Goal: Information Seeking & Learning: Get advice/opinions

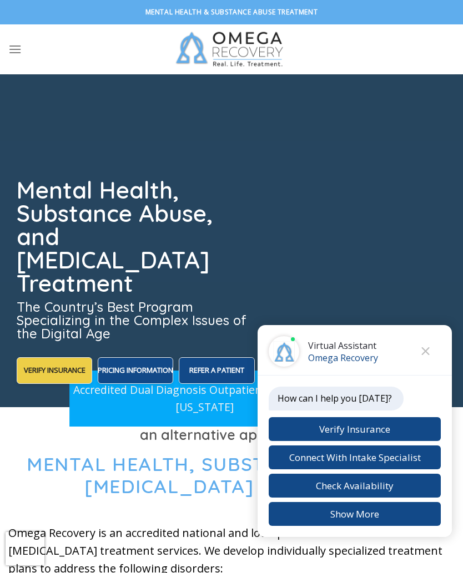
click at [425, 463] on button "Connect With Intake Specialist" at bounding box center [355, 458] width 172 height 24
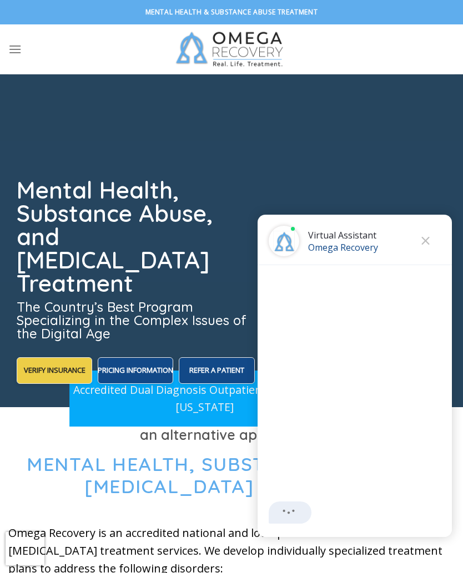
click at [421, 240] on button "Close chat" at bounding box center [425, 241] width 31 height 31
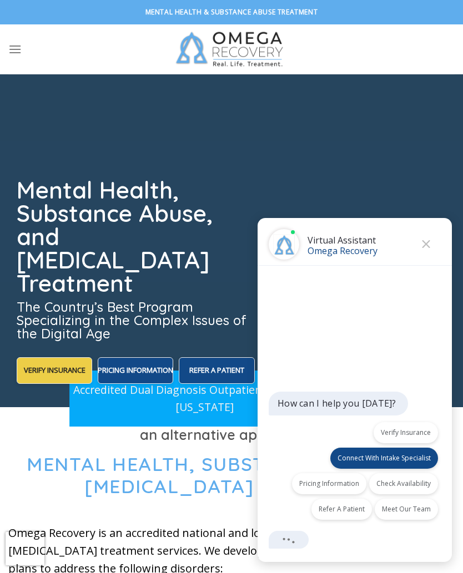
click at [432, 246] on button "Close" at bounding box center [425, 244] width 17 height 17
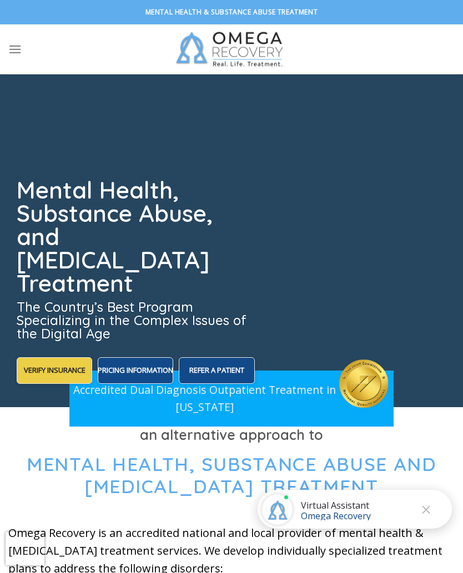
click at [12, 51] on icon "Menu" at bounding box center [14, 49] width 13 height 16
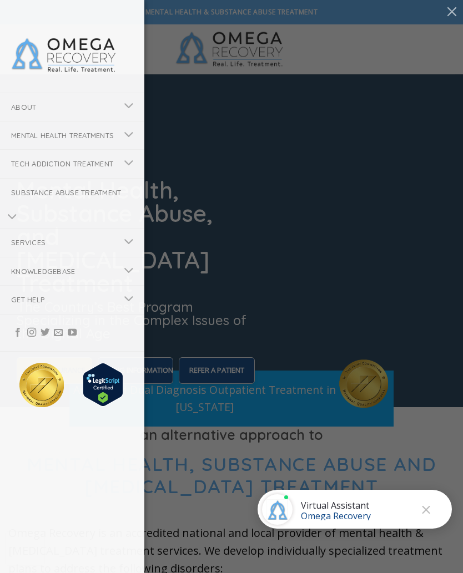
click at [117, 147] on button "Toggle" at bounding box center [129, 136] width 25 height 22
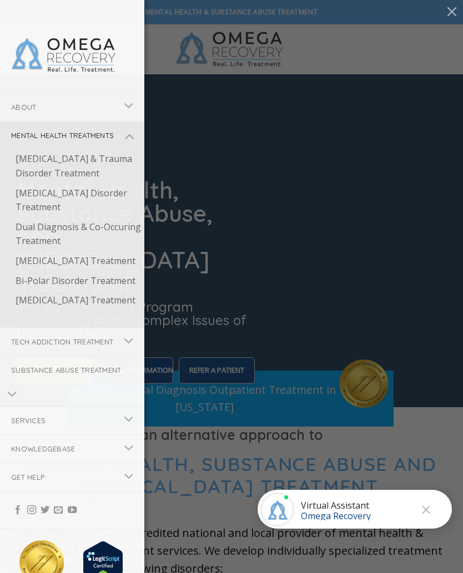
click at [36, 251] on link "Dual Diagnosis & Co-Occuring Treatment" at bounding box center [74, 235] width 140 height 34
click at [127, 351] on icon "Toggle" at bounding box center [129, 341] width 10 height 19
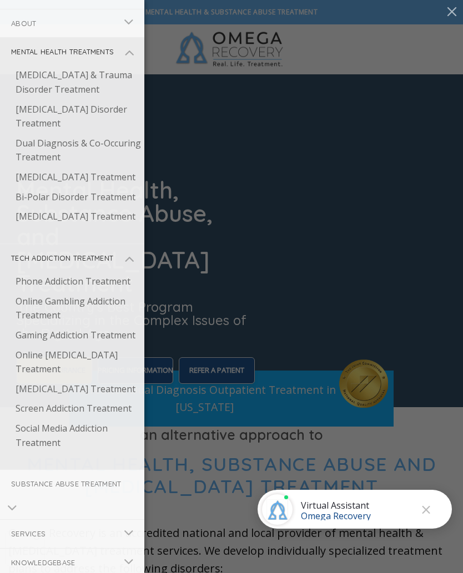
scroll to position [83, 0]
click at [129, 269] on icon "Toggle" at bounding box center [129, 259] width 10 height 19
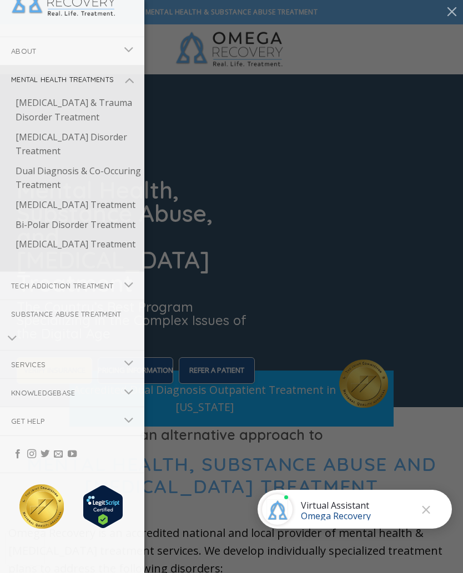
click at [130, 367] on icon "Toggle" at bounding box center [129, 363] width 10 height 19
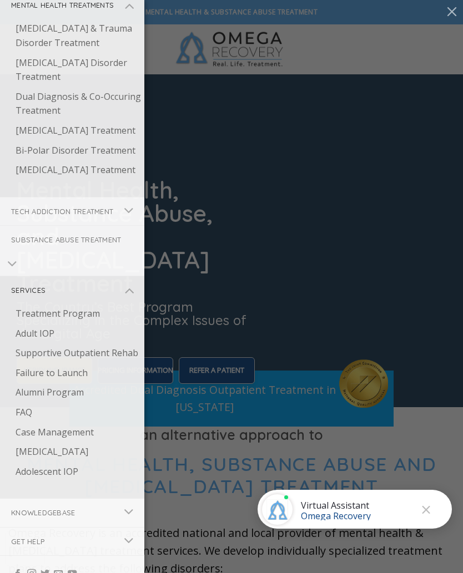
scroll to position [135, 0]
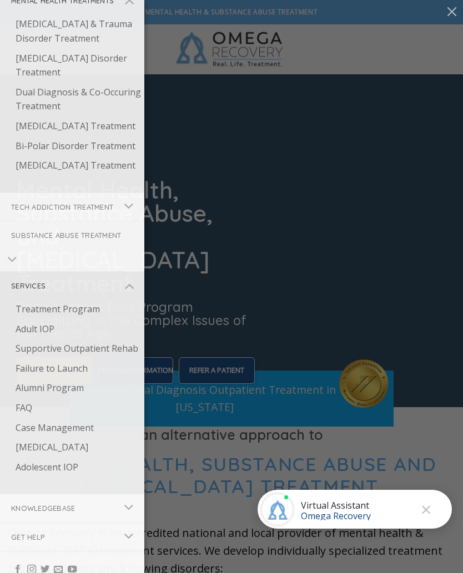
click at [130, 296] on icon "Toggle" at bounding box center [129, 286] width 10 height 19
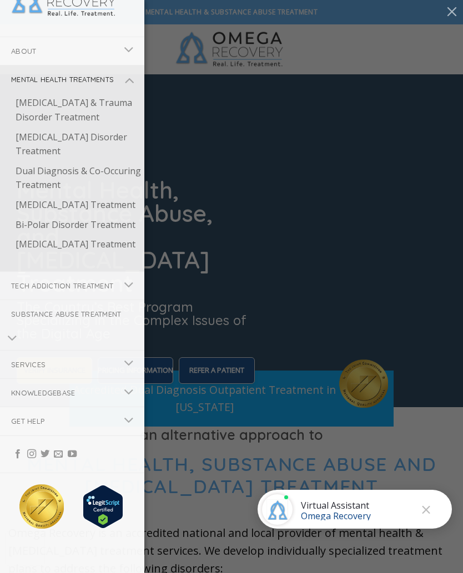
scroll to position [87, 0]
click at [119, 428] on button "Toggle" at bounding box center [129, 422] width 25 height 22
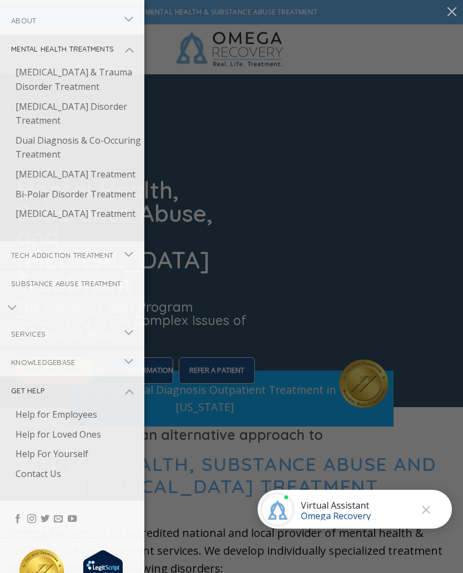
click at [127, 401] on icon "Toggle" at bounding box center [129, 391] width 10 height 19
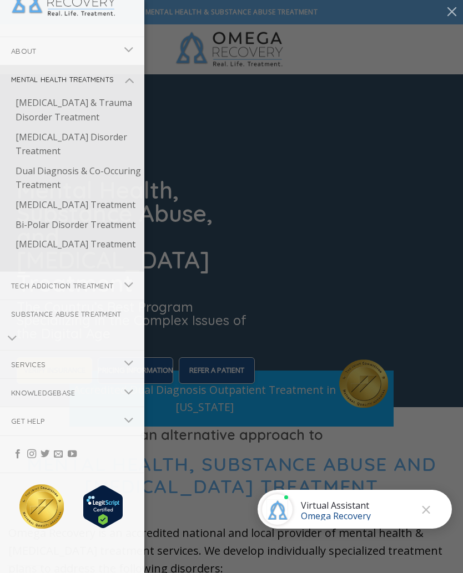
click at [127, 363] on icon "Toggle" at bounding box center [129, 363] width 10 height 19
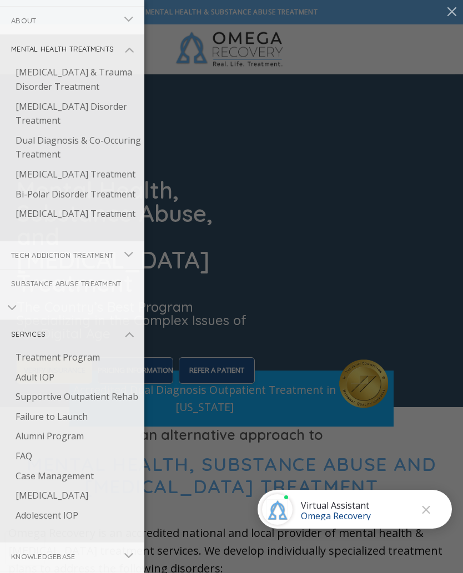
click at [126, 344] on icon "Toggle" at bounding box center [129, 334] width 10 height 19
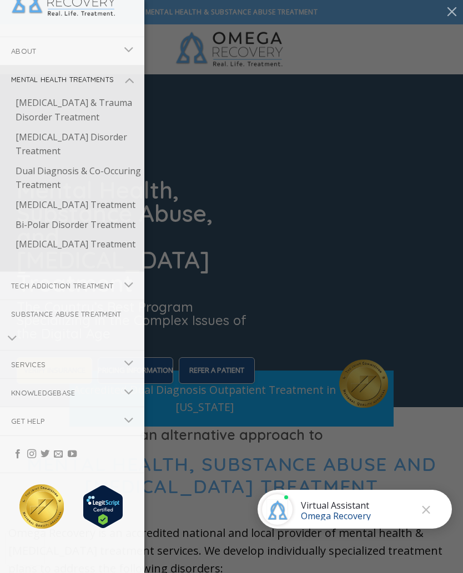
click at [128, 362] on icon "Toggle" at bounding box center [129, 363] width 10 height 19
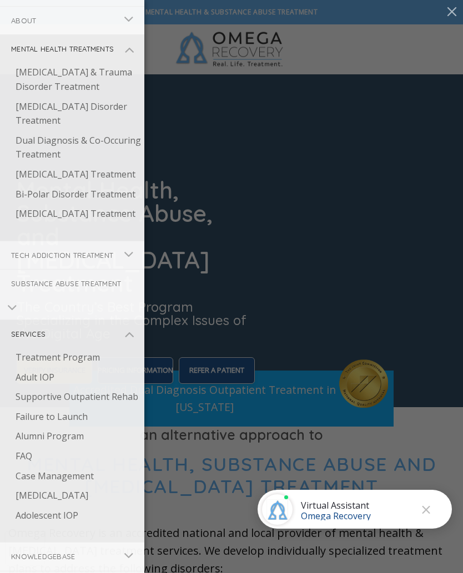
click at [33, 388] on link "Adult IOP" at bounding box center [74, 378] width 140 height 20
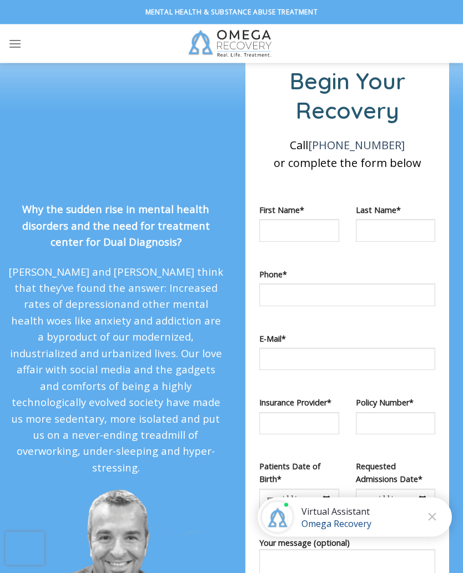
scroll to position [890, 0]
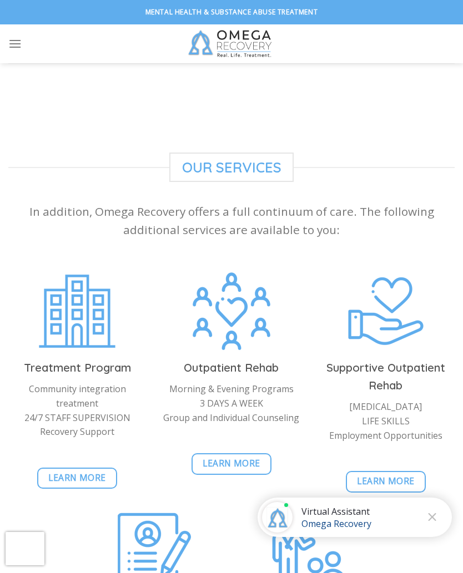
scroll to position [1108, 0]
click at [224, 457] on span "Learn More" at bounding box center [232, 464] width 58 height 14
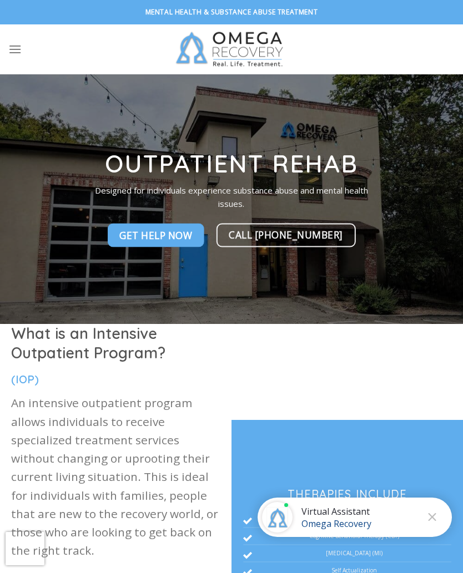
click at [21, 51] on icon "Menu" at bounding box center [14, 49] width 13 height 16
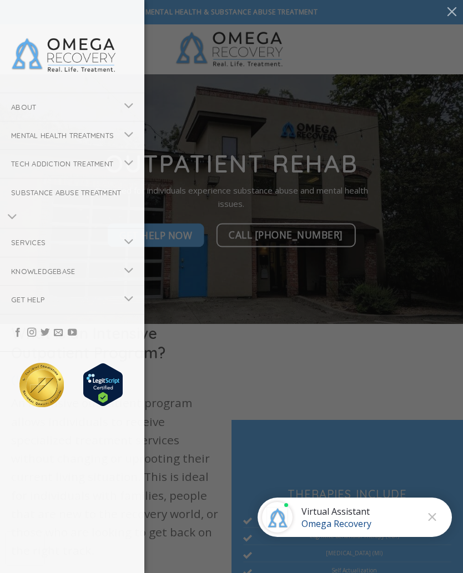
click at [124, 112] on icon "Toggle" at bounding box center [129, 106] width 10 height 19
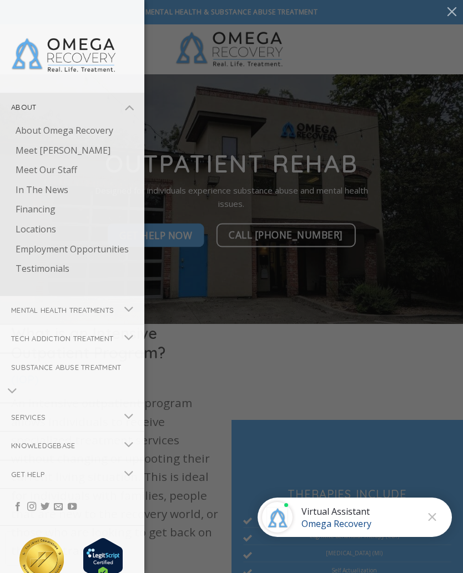
click at [130, 113] on icon "Toggle" at bounding box center [129, 107] width 10 height 19
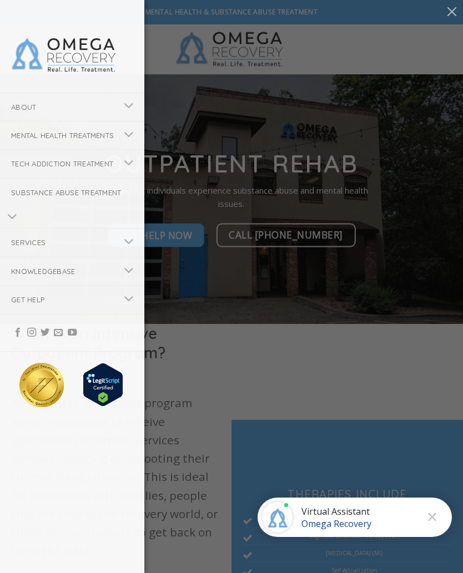
click at [117, 147] on button "Toggle" at bounding box center [129, 136] width 25 height 22
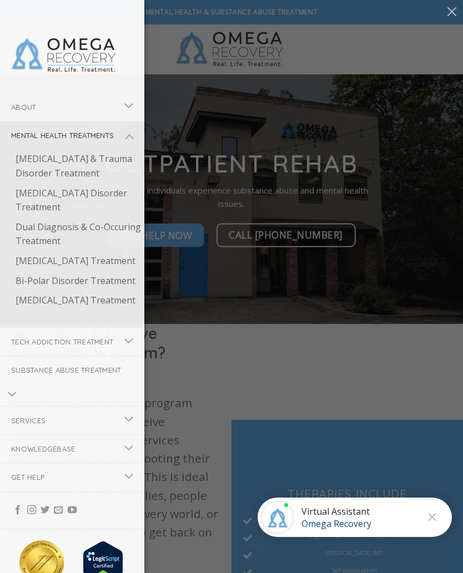
click at [124, 146] on icon "Toggle" at bounding box center [129, 136] width 10 height 19
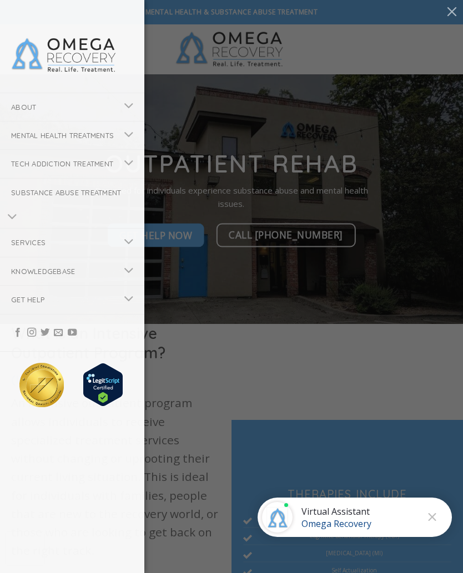
click at [122, 175] on button "Toggle" at bounding box center [129, 164] width 25 height 22
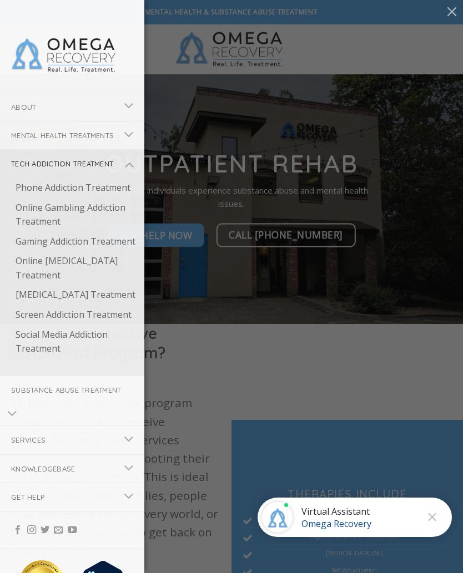
click at [130, 174] on icon "Toggle" at bounding box center [129, 164] width 10 height 19
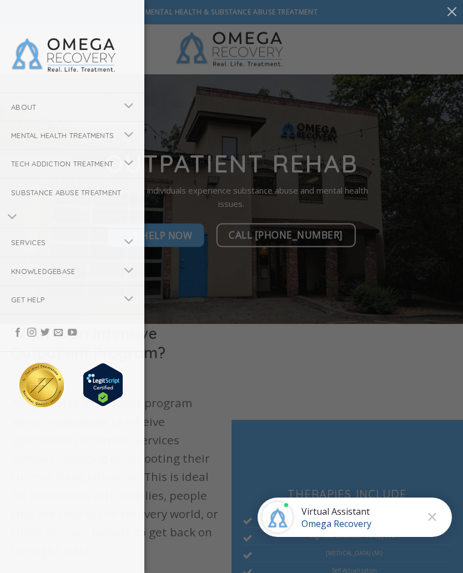
click at [124, 144] on icon "Toggle" at bounding box center [129, 134] width 10 height 19
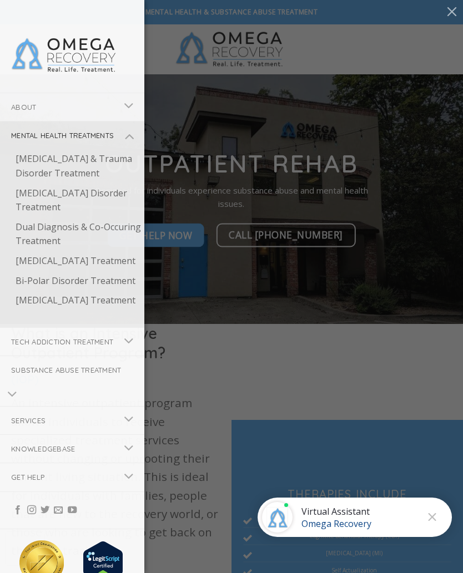
click at [124, 146] on icon "Toggle" at bounding box center [129, 136] width 10 height 19
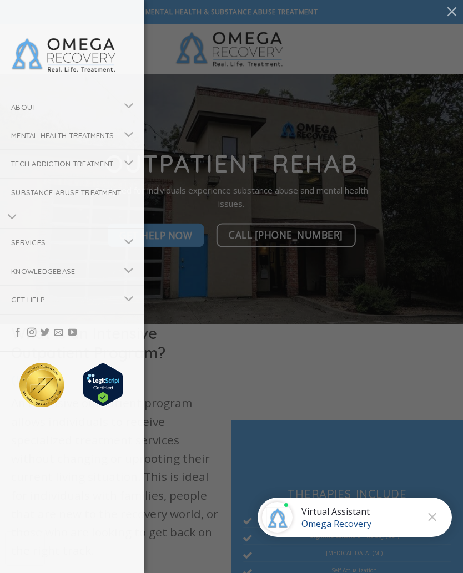
click at [65, 52] on img at bounding box center [63, 54] width 105 height 37
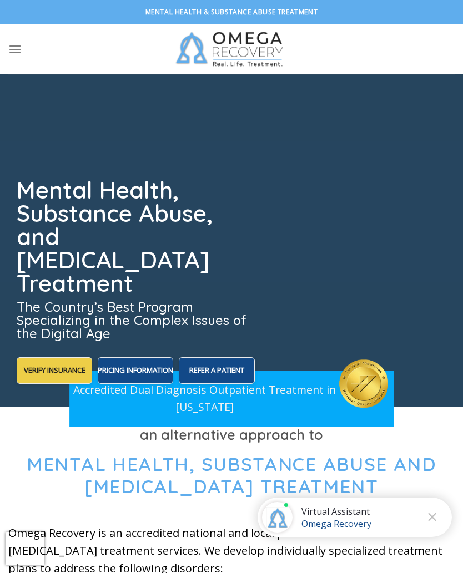
click at [119, 357] on label "Pricing Information" at bounding box center [135, 370] width 75 height 27
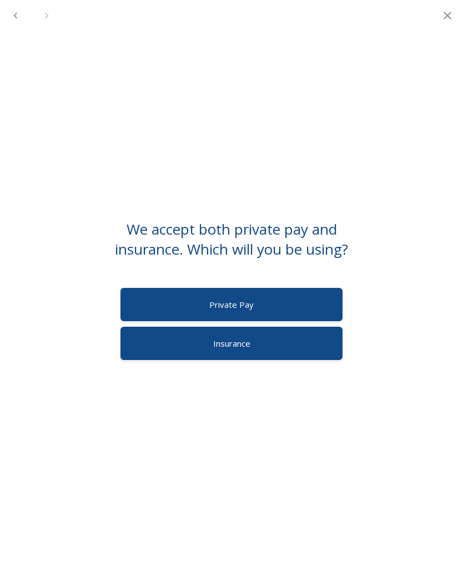
click at [170, 349] on label "Insurance" at bounding box center [231, 343] width 222 height 33
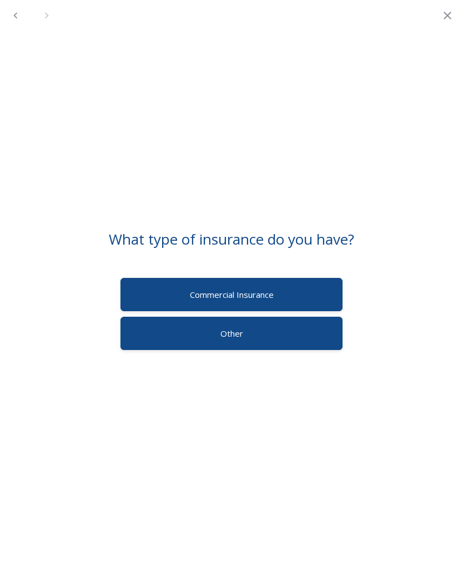
click at [167, 295] on label "Commercial Insurance" at bounding box center [231, 294] width 222 height 33
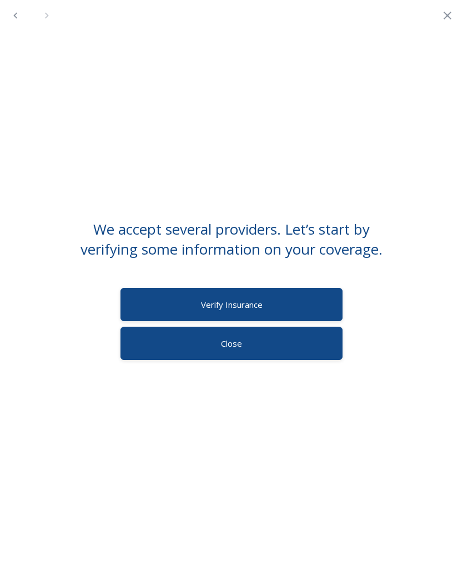
click at [169, 321] on label "Verify Insurance" at bounding box center [231, 304] width 222 height 33
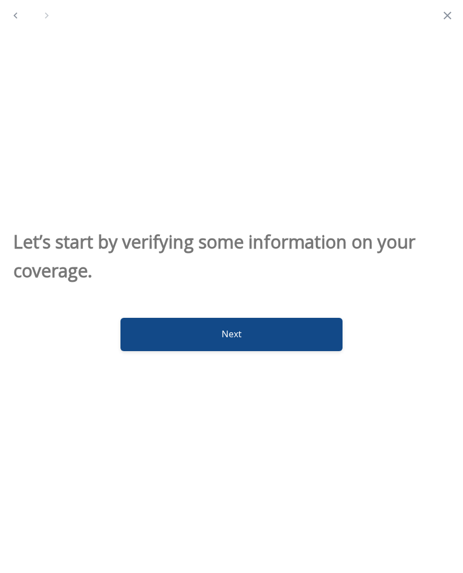
click at [163, 332] on button "Next" at bounding box center [231, 334] width 222 height 33
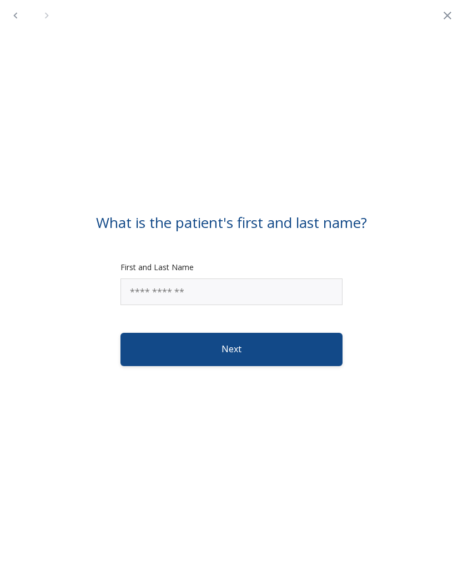
click at [149, 298] on input "First and Last Name" at bounding box center [231, 292] width 222 height 27
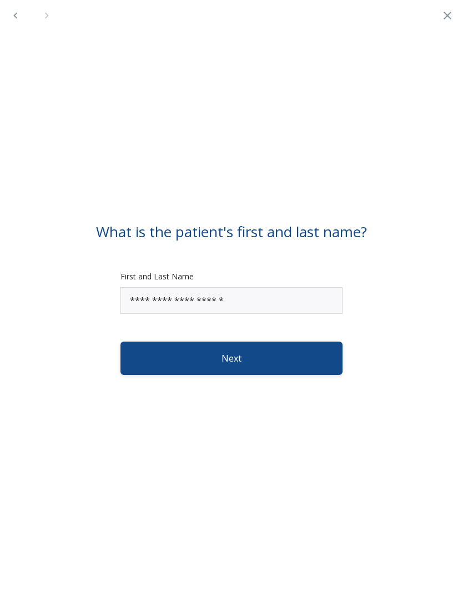
type input "**********"
click at [175, 361] on button "Next" at bounding box center [231, 357] width 222 height 33
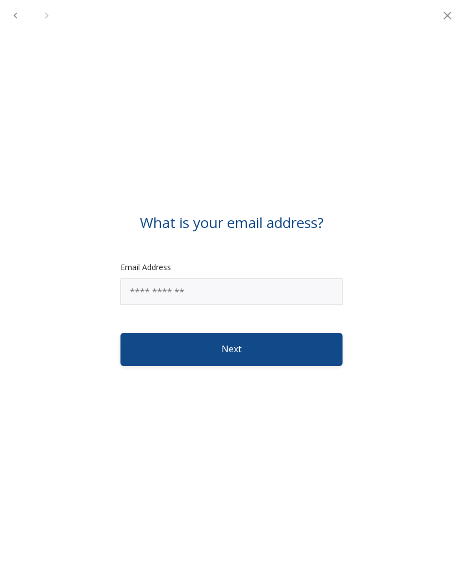
click at [149, 290] on input "Email Address" at bounding box center [231, 292] width 222 height 27
click at [14, 18] on icon "Back" at bounding box center [15, 15] width 13 height 13
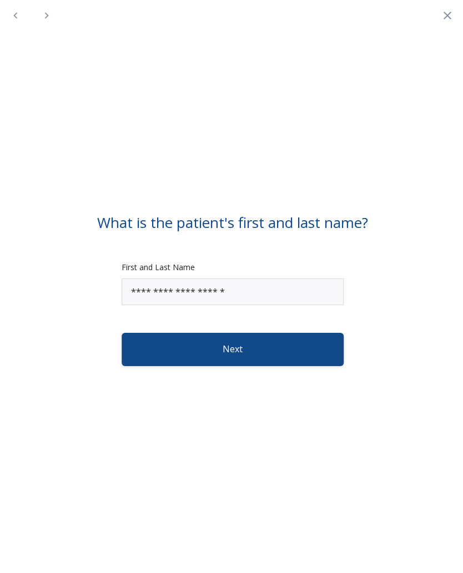
click at [14, 17] on icon "Back" at bounding box center [15, 15] width 13 height 13
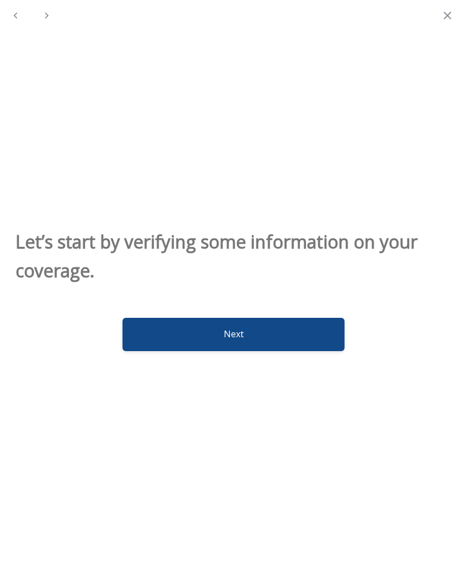
click at [13, 19] on icon "Back" at bounding box center [15, 15] width 13 height 13
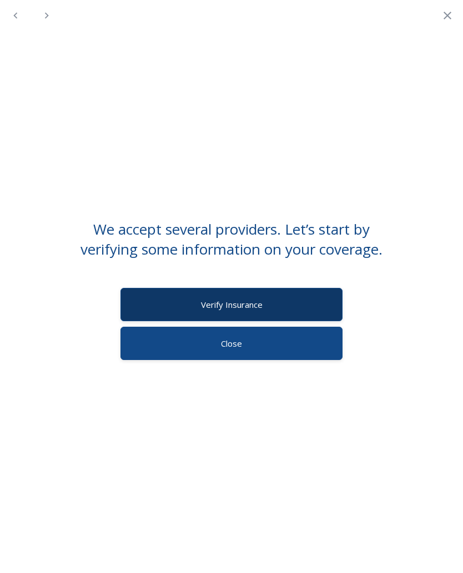
click at [441, 14] on icon "Close" at bounding box center [447, 15] width 13 height 13
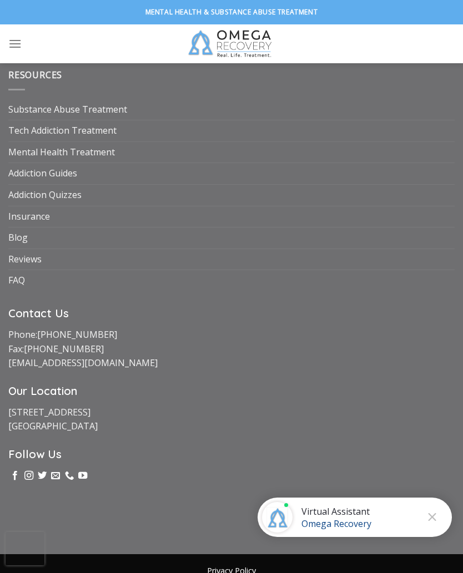
scroll to position [4966, 0]
